Goal: Communication & Community: Answer question/provide support

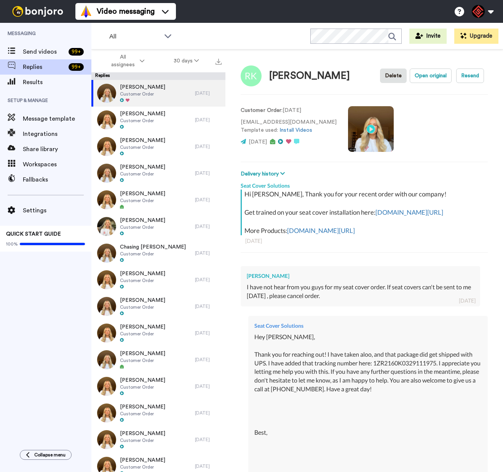
type textarea "x"
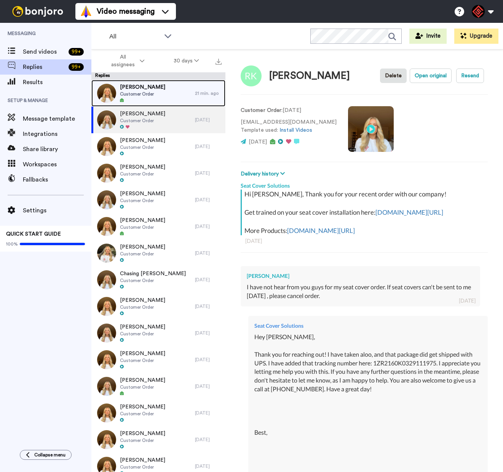
click at [166, 94] on div "Scott Smathers Customer Order" at bounding box center [143, 93] width 104 height 27
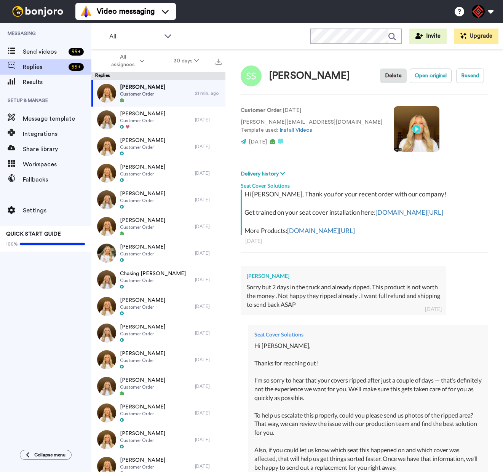
scroll to position [179, 0]
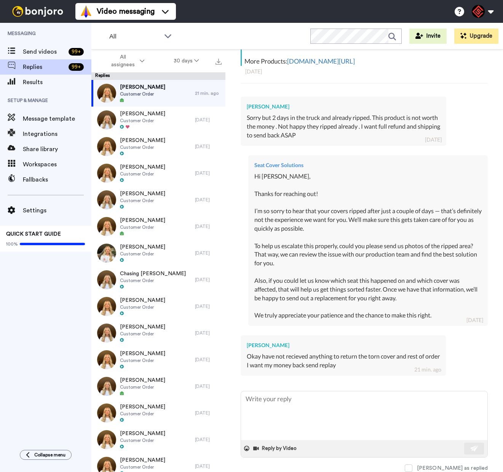
click at [266, 347] on div "Scott Smathers" at bounding box center [343, 346] width 193 height 8
copy div "Scott Smathers"
type textarea "x"
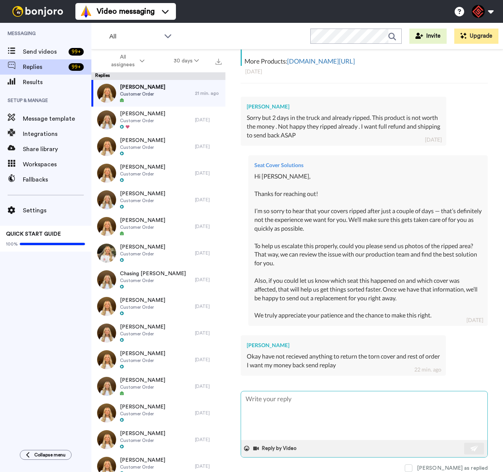
click at [296, 402] on textarea at bounding box center [364, 416] width 246 height 49
type textarea "H"
type textarea "x"
type textarea "He"
type textarea "x"
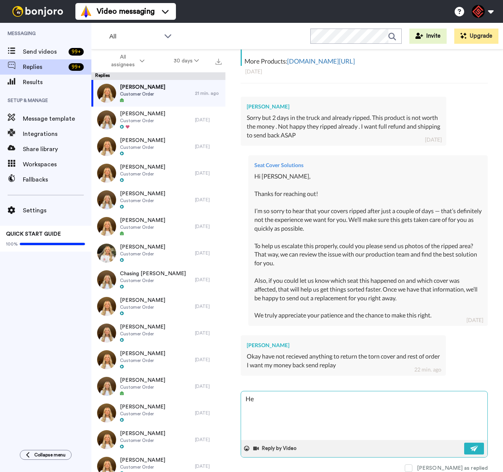
type textarea "Hey"
type textarea "x"
type textarea "Hey"
type textarea "x"
type textarea "Hey S"
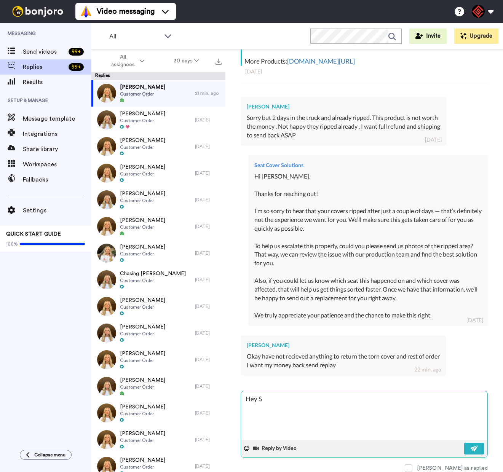
type textarea "x"
type textarea "Hey Sc"
type textarea "x"
type textarea "Hey Sco"
type textarea "x"
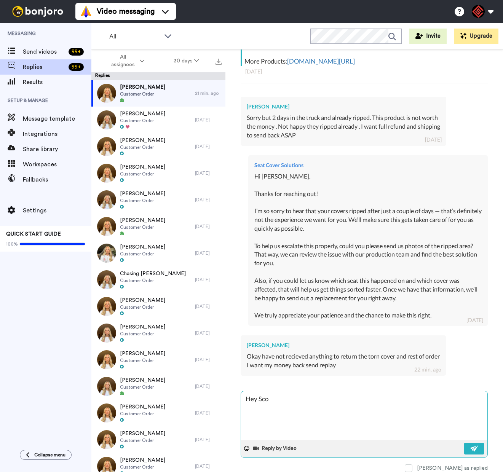
type textarea "Hey Scot"
type textarea "x"
type textarea "Hey Scott"
type textarea "x"
type textarea "Hey Scott,"
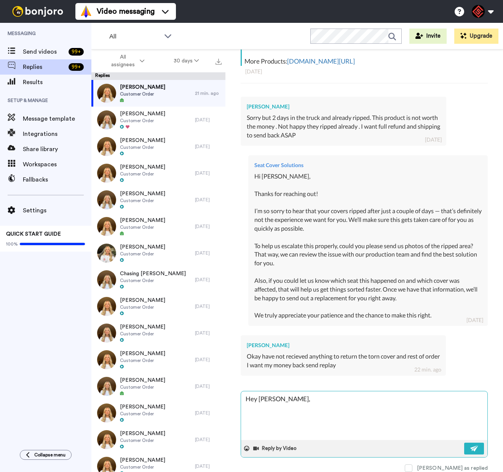
type textarea "x"
type textarea "Hey Scott,"
type textarea "x"
type textarea "Hey Scott,"
type textarea "x"
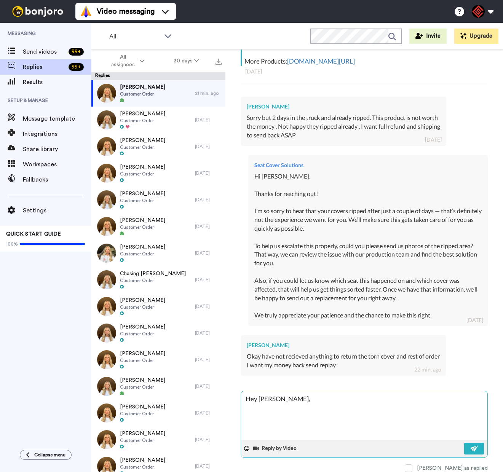
type textarea "Hey Scott, T"
type textarea "x"
type textarea "Hey Scott, Th"
type textarea "x"
type textarea "Hey Scott, Tha"
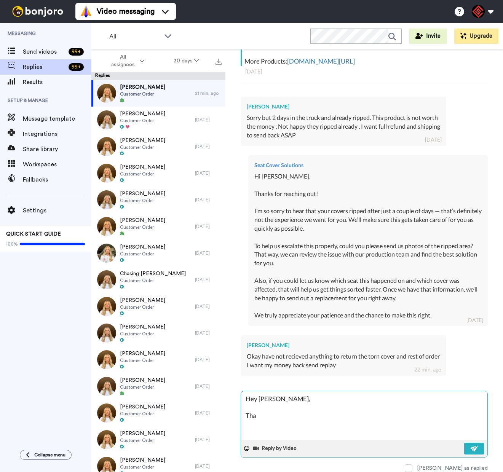
type textarea "x"
type textarea "Hey Scott, Than"
type textarea "x"
type textarea "Hey Scott, Thank"
type textarea "x"
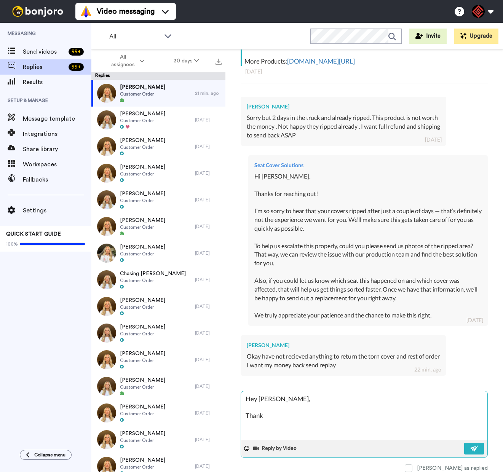
type textarea "Hey Scott, Thank"
type textarea "x"
type textarea "Hey Scott, Thank y"
type textarea "x"
type textarea "Hey Scott, Thank yo"
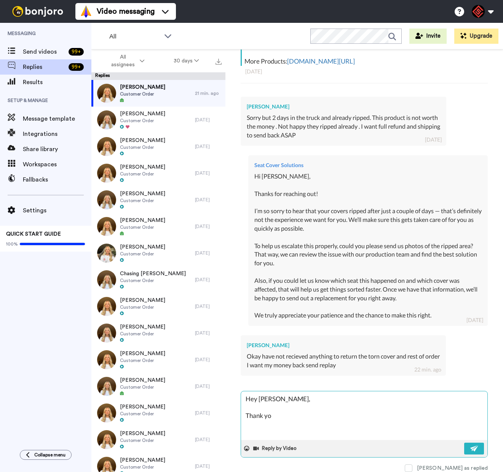
type textarea "x"
type textarea "Hey Scott, Thank you"
type textarea "x"
type textarea "Hey Scott, Thank you"
type textarea "x"
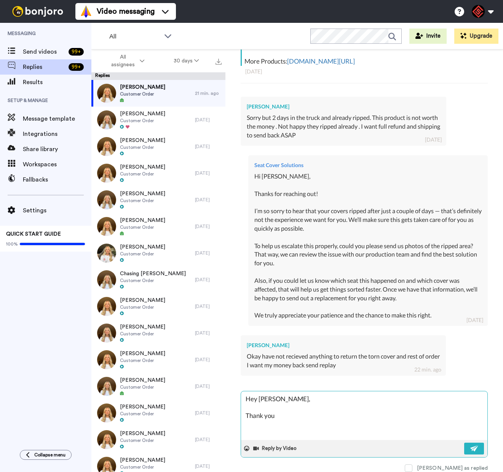
type textarea "Hey Scott, Thank you f"
type textarea "x"
type textarea "Hey Scott, Thank you fo"
type textarea "x"
type textarea "Hey Scott, Thank you for"
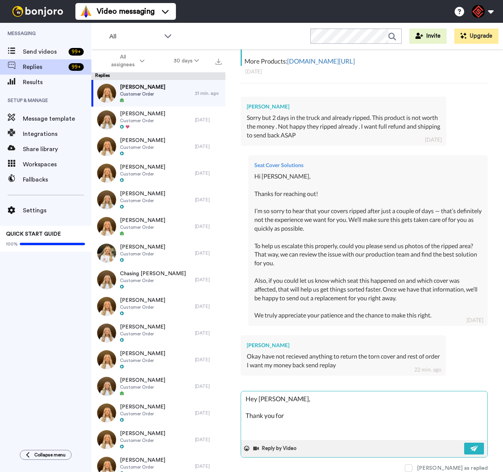
type textarea "x"
type textarea "Hey Scott, Thank you for"
type textarea "x"
type textarea "Hey Scott, Thank you for g"
type textarea "x"
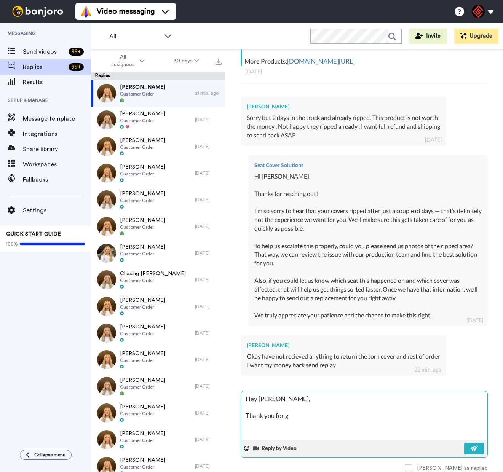
type textarea "Hey Scott, Thank you for ge"
type textarea "x"
type textarea "Hey Scott, Thank you for get"
type textarea "x"
type textarea "Hey Scott, Thank you for gett"
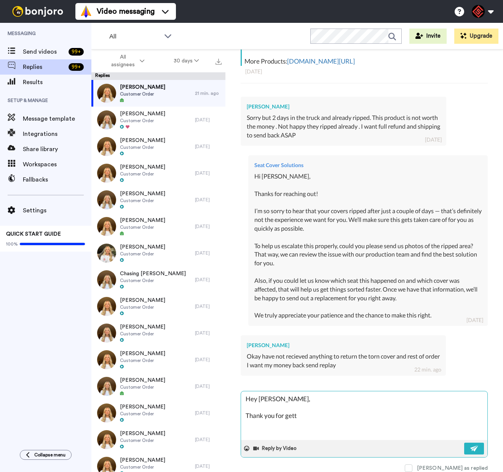
type textarea "x"
type textarea "Hey Scott, Thank you for getti"
type textarea "x"
type textarea "Hey Scott, Thank you for gettin"
type textarea "x"
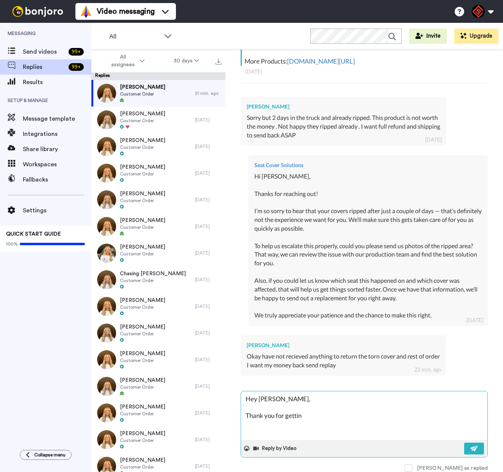
type textarea "Hey Scott, Thank you for getting"
type textarea "x"
type textarea "Hey Scott, Thank you for getting"
type textarea "x"
type textarea "Hey Scott, Thank you for getting b"
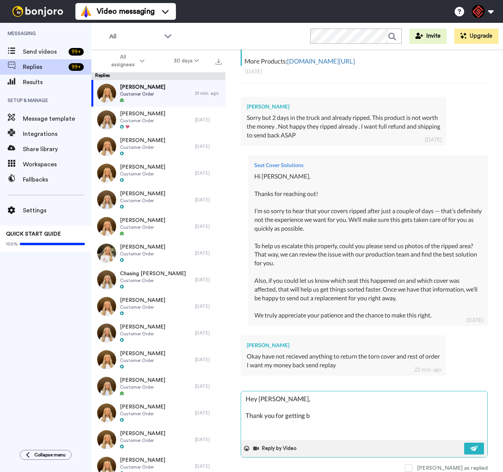
type textarea "x"
type textarea "Hey Scott, Thank you for getting ba"
type textarea "x"
type textarea "Hey Scott, Thank you for getting bac"
type textarea "x"
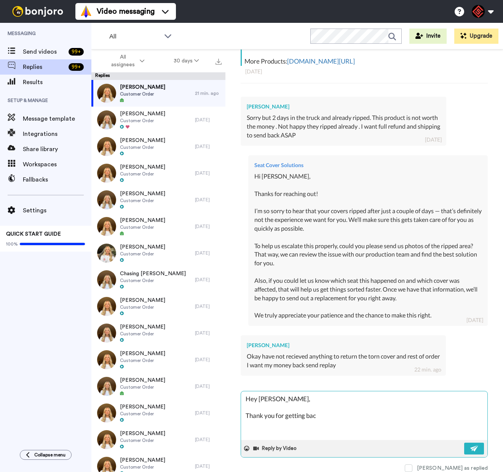
type textarea "Hey Scott, Thank you for getting back"
type textarea "x"
type textarea "Hey Scott, Thank you for getting back"
type textarea "x"
type textarea "Hey Scott, Thank you for getting back t"
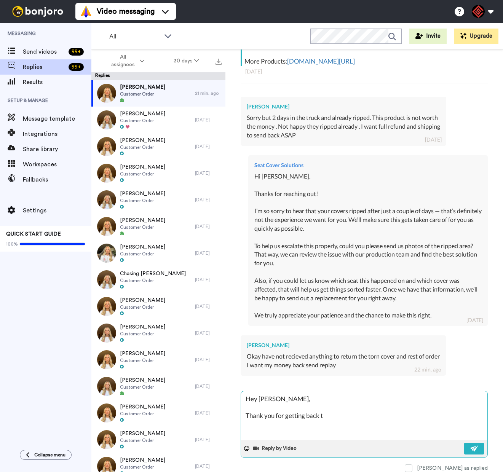
type textarea "x"
type textarea "Hey Scott, Thank you for getting back to"
type textarea "x"
type textarea "Hey Scott, Thank you for getting back to"
type textarea "x"
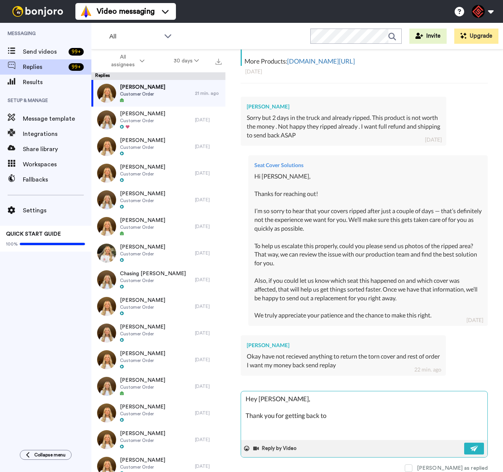
type textarea "Hey Scott, Thank you for getting back to m"
type textarea "x"
type textarea "Hey Scott, Thank you for getting back to me"
type textarea "x"
type textarea "Hey Scott, Thank you for getting back to me!"
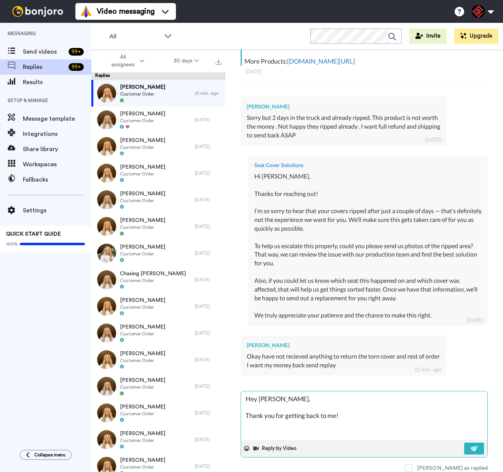
type textarea "x"
type textarea "Hey Scott, Thank you for getting back to me!"
type textarea "x"
type textarea "Hey Scott, Thank you for getting back to me! W"
type textarea "x"
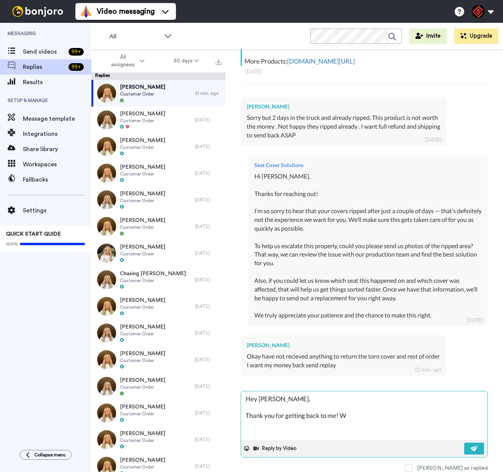
type textarea "Hey Scott, Thank you for getting back to me! We"
type textarea "x"
type textarea "Hey Scott, Thank you for getting back to me! We"
type textarea "x"
type textarea "Hey Scott, Thank you for getting back to me! We c"
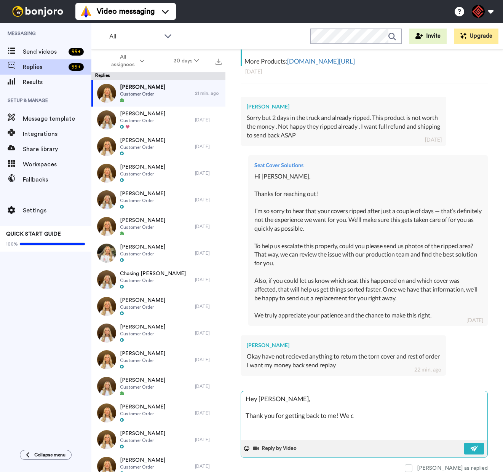
type textarea "x"
type textarea "Hey Scott, Thank you for getting back to me! We ca"
type textarea "x"
type textarea "Hey Scott, Thank you for getting back to me! We can"
type textarea "x"
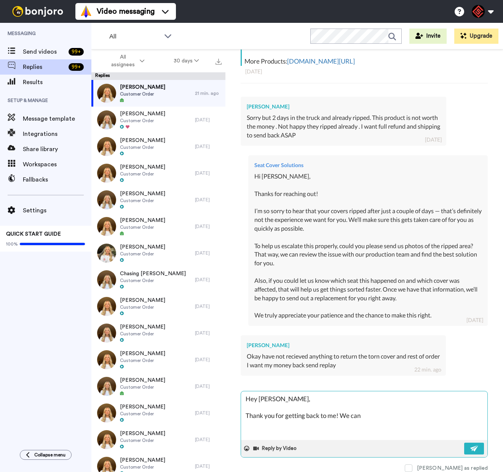
type textarea "Hey Scott, Thank you for getting back to me! We can"
type textarea "x"
type textarea "Hey Scott, Thank you for getting back to me! We can g"
type textarea "x"
type textarea "Hey Scott, Thank you for getting back to me! We can ge"
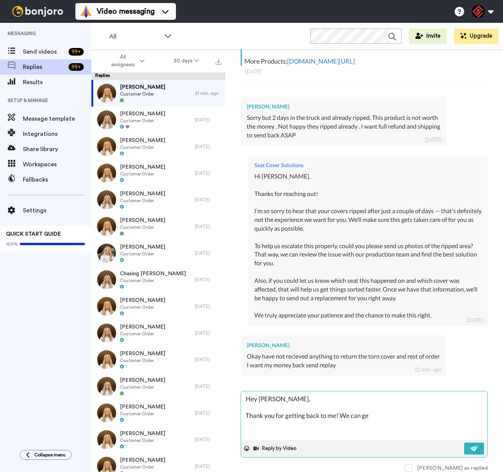
type textarea "x"
type textarea "Hey Scott, Thank you for getting back to me! We can get"
type textarea "x"
type textarea "Hey Scott, Thank you for getting back to me! We can get"
type textarea "x"
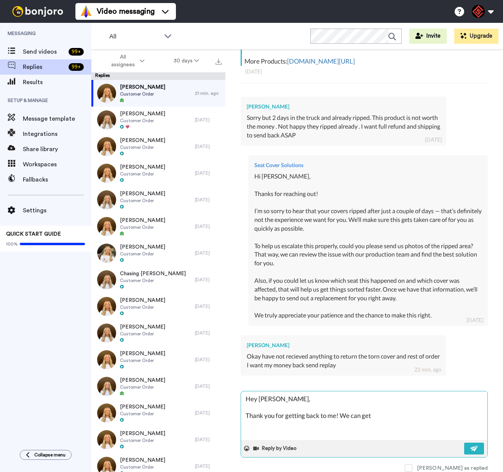
type textarea "Hey Scott, Thank you for getting back to me! We can get y"
type textarea "x"
type textarea "Hey Scott, Thank you for getting back to me! We can get yo"
type textarea "x"
type textarea "Hey Scott, Thank you for getting back to me! We can get you"
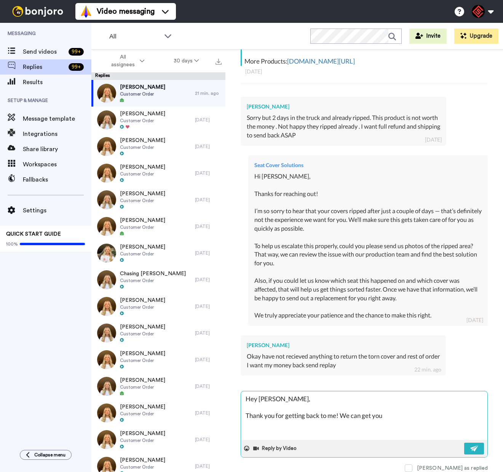
type textarea "x"
type textarea "Hey Scott, Thank you for getting back to me! We can get you"
type textarea "x"
type textarea "Hey Scott, Thank you for getting back to me! We can get you a"
type textarea "x"
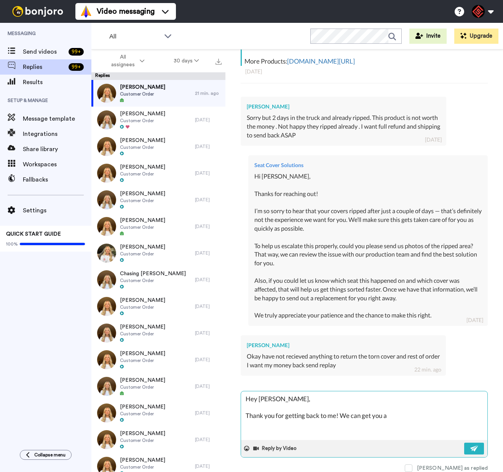
type textarea "Hey Scott, Thank you for getting back to me! We can get you a"
type textarea "x"
type textarea "Hey Scott, Thank you for getting back to me! We can get you a r"
type textarea "x"
type textarea "Hey Scott, Thank you for getting back to me! We can get you a re"
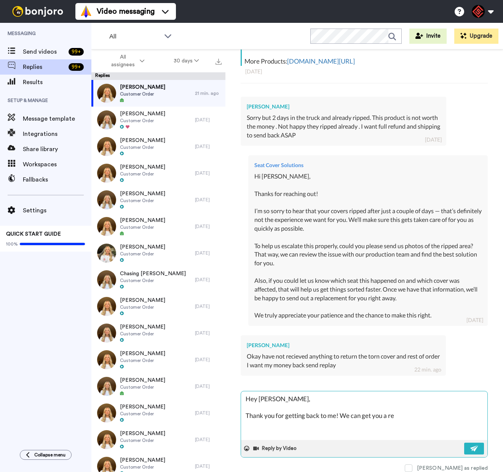
type textarea "x"
type textarea "Hey Scott, Thank you for getting back to me! We can get you a ret"
type textarea "x"
type textarea "Hey Scott, Thank you for getting back to me! We can get you a retr"
type textarea "x"
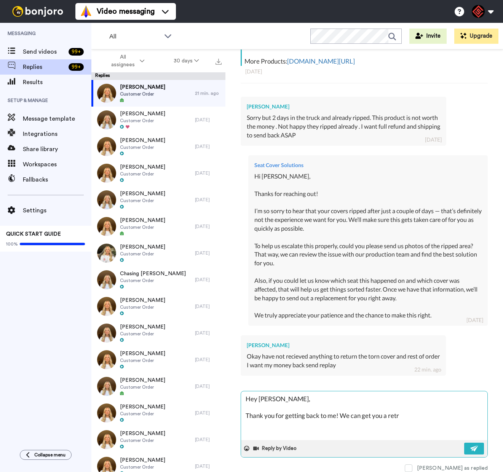
type textarea "Hey Scott, Thank you for getting back to me! We can get you a retru"
type textarea "x"
type textarea "Hey Scott, Thank you for getting back to me! We can get you a retrun"
type textarea "x"
type textarea "Hey Scott, Thank you for getting back to me! We can get you a retrun"
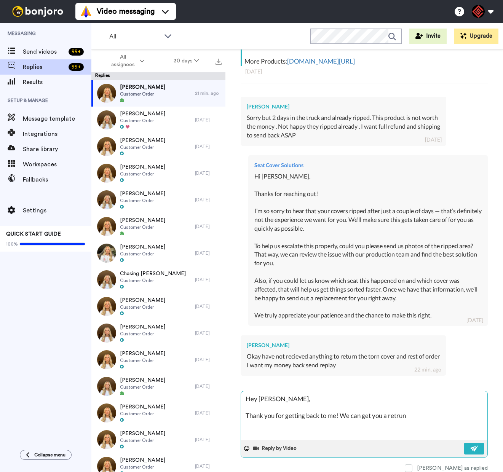
type textarea "x"
type textarea "Hey Scott, Thank you for getting back to me! We can get you a retrun l"
type textarea "x"
type textarea "Hey Scott, Thank you for getting back to me! We can get you a retrun la"
type textarea "x"
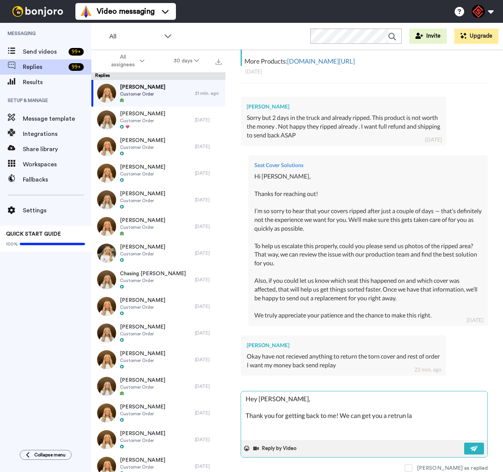
type textarea "Hey Scott, Thank you for getting back to me! We can get you a retrun lab"
type textarea "x"
type textarea "Hey Scott, Thank you for getting back to me! We can get you a retrun labe"
type textarea "x"
type textarea "Hey Scott, Thank you for getting back to me! We can get you a retrun label"
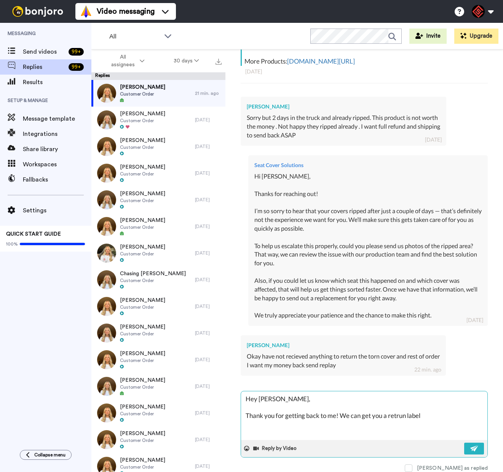
type textarea "x"
type textarea "Hey Scott, Thank you for getting back to me! We can get you a retrun label,"
type textarea "x"
type textarea "Hey Scott, Thank you for getting back to me! We can get you a retrun label,"
type textarea "x"
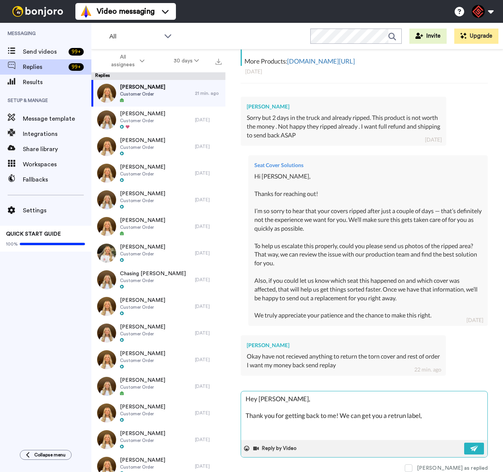
type textarea "Hey Scott, Thank you for getting back to me! We can get you a retrun label, I"
type textarea "x"
type textarea "Hey Scott, Thank you for getting back to me! We can get you a retrun label, I"
type textarea "x"
type textarea "Hey Scott, Thank you for getting back to me! We can get you a retrun label, I d"
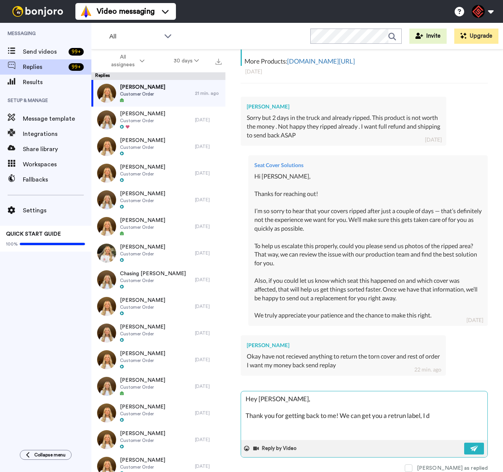
type textarea "x"
type textarea "Hey Scott, Thank you for getting back to me! We can get you a retrun label, I di"
type textarea "x"
type textarea "Hey Scott, Thank you for getting back to me! We can get you a retrun label, I d…"
type textarea "x"
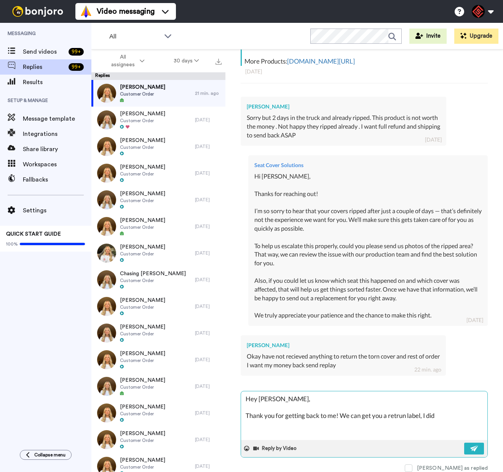
type textarea "Hey Scott, Thank you for getting back to me! We can get you a retrun label, I d…"
type textarea "x"
type textarea "Hey Scott, Thank you for getting back to me! We can get you a retrun label, I d…"
type textarea "x"
type textarea "Hey Scott, Thank you for getting back to me! We can get you a retrun label, I d…"
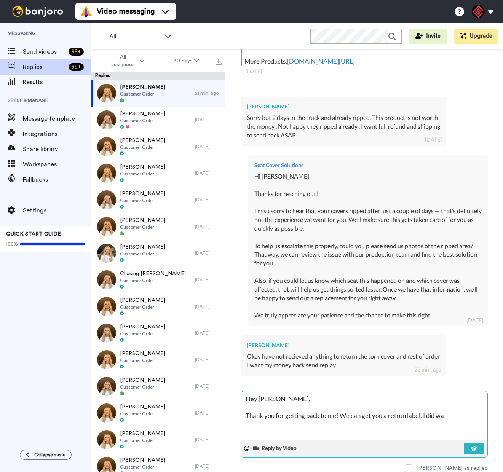
type textarea "x"
type textarea "Hey Scott, Thank you for getting back to me! We can get you a retrun label, I d…"
type textarea "x"
type textarea "Hey Scott, Thank you for getting back to me! We can get you a retrun label, I d…"
type textarea "x"
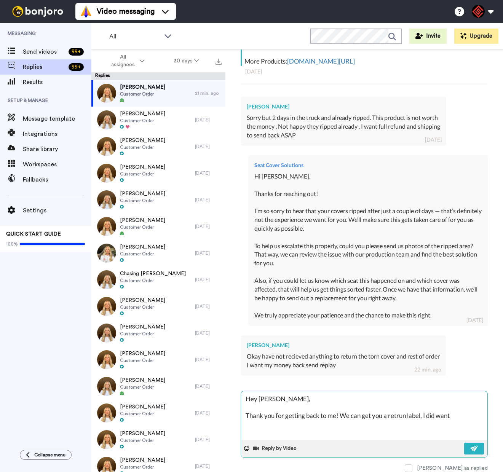
type textarea "Hey Scott, Thank you for getting back to me! We can get you a retrun label, I d…"
type textarea "x"
type textarea "Hey Scott, Thank you for getting back to me! We can get you a retrun label, I d…"
type textarea "x"
type textarea "Hey Scott, Thank you for getting back to me! We can get you a retrun label, I d…"
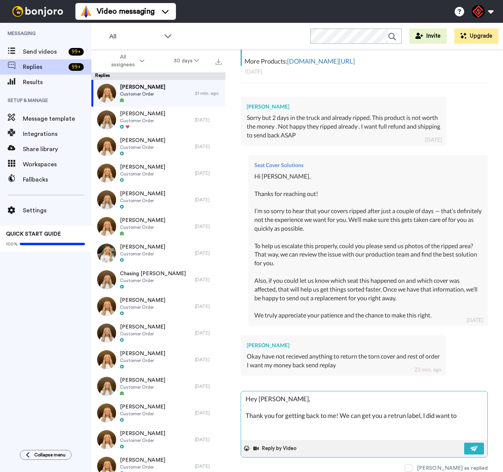
type textarea "x"
type textarea "Hey Scott, Thank you for getting back to me! We can get you a retrun label, I d…"
type textarea "x"
type textarea "Hey Scott, Thank you for getting back to me! We can get you a retrun label, I d…"
type textarea "x"
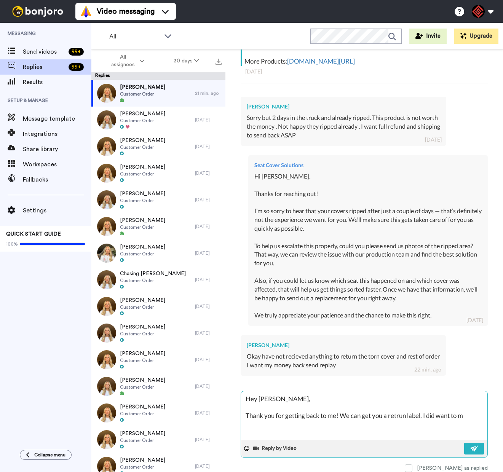
type textarea "Hey Scott, Thank you for getting back to me! We can get you a retrun label, I d…"
type textarea "x"
type textarea "Hey Scott, Thank you for getting back to me! We can get you a retrun label, I d…"
type textarea "x"
type textarea "Hey Scott, Thank you for getting back to me! We can get you a retrun label, I d…"
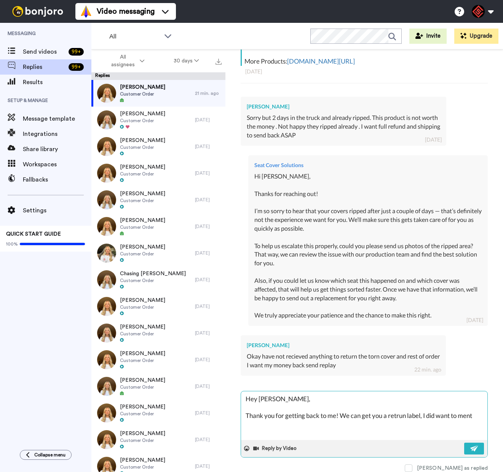
type textarea "x"
type textarea "Hey Scott, Thank you for getting back to me! We can get you a retrun label, I d…"
type textarea "x"
type textarea "Hey Scott, Thank you for getting back to me! We can get you a retrun label, I d…"
type textarea "x"
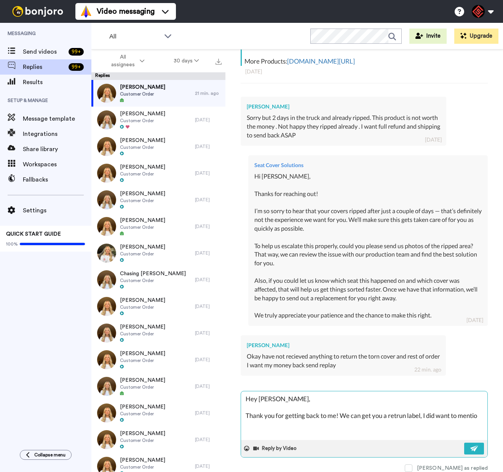
type textarea "Hey Scott, Thank you for getting back to me! We can get you a retrun label, I d…"
type textarea "x"
type textarea "Hey Scott, Thank you for getting back to me! We can get you a retrun label, I d…"
type textarea "x"
type textarea "Hey Scott, Thank you for getting back to me! We can get you a retrun label, I d…"
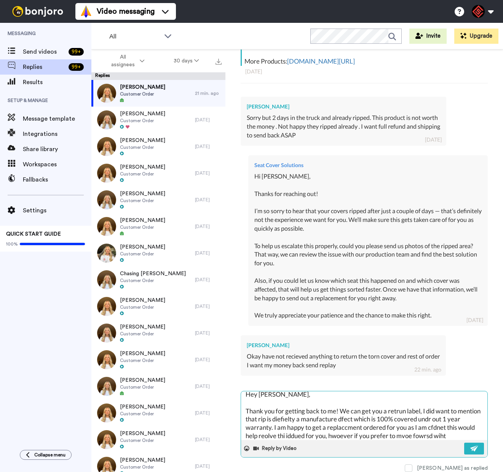
scroll to position [13, 0]
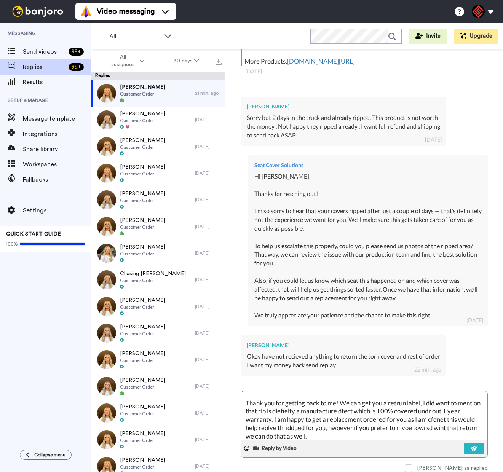
paste textarea "Scott Smathers"
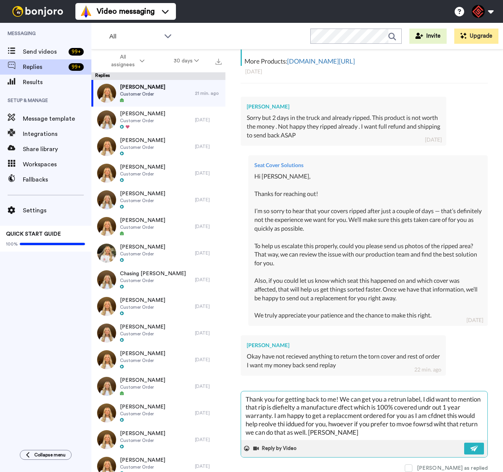
drag, startPoint x: 403, startPoint y: 428, endPoint x: 355, endPoint y: 430, distance: 48.0
click at [355, 430] on textarea "Hey Scott, Thank you for getting back to me! We can get you a retrun label, I d…" at bounding box center [364, 416] width 246 height 49
paste textarea "I appreciate you letting me help you with this. If you have any further questio…"
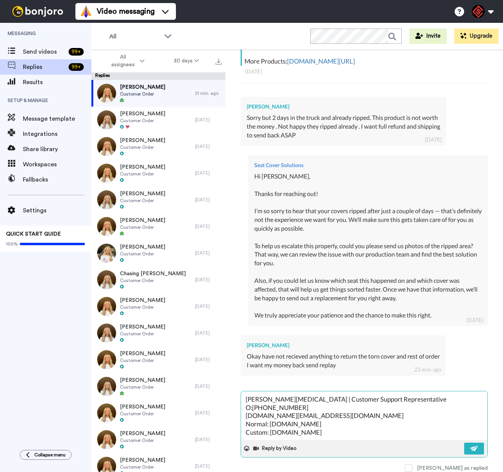
scroll to position [183, 0]
click at [464, 448] on button at bounding box center [474, 449] width 20 height 12
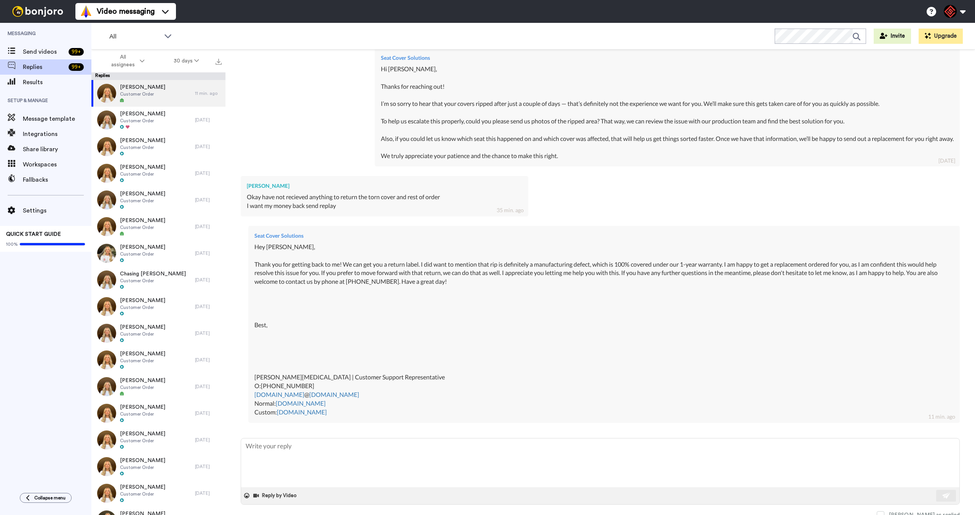
scroll to position [281, 0]
